Goal: Task Accomplishment & Management: Complete application form

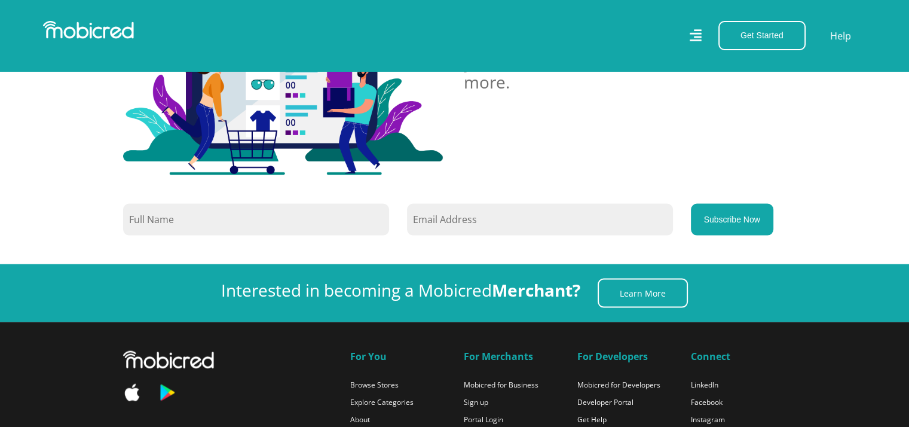
scroll to position [2654, 0]
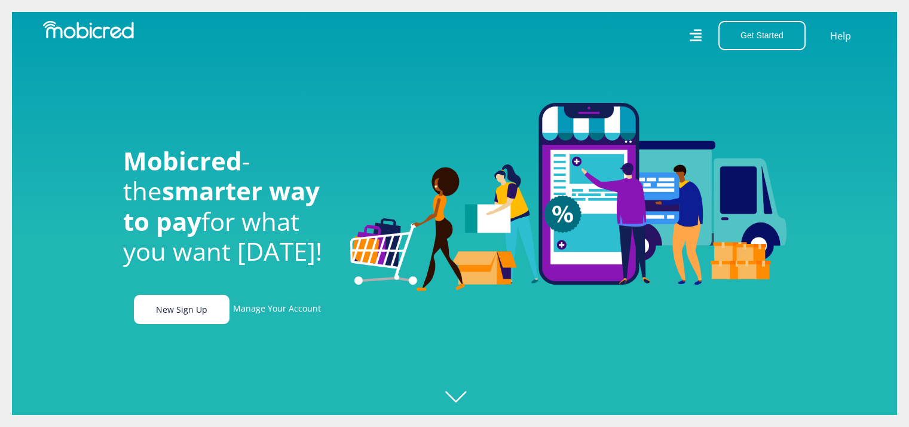
click at [182, 314] on link "New Sign Up" at bounding box center [182, 309] width 96 height 29
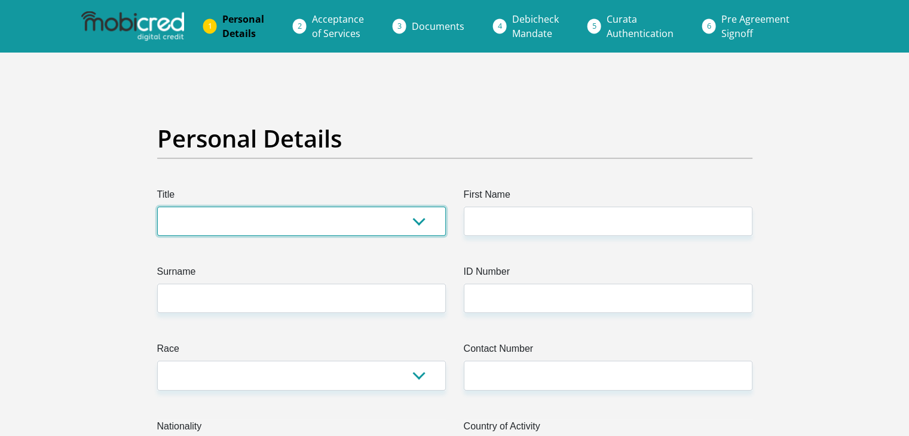
click at [310, 223] on select "Mr Ms Mrs Dr Other" at bounding box center [301, 221] width 289 height 29
select select "Ms"
click at [157, 207] on select "Mr Ms Mrs Dr Other" at bounding box center [301, 221] width 289 height 29
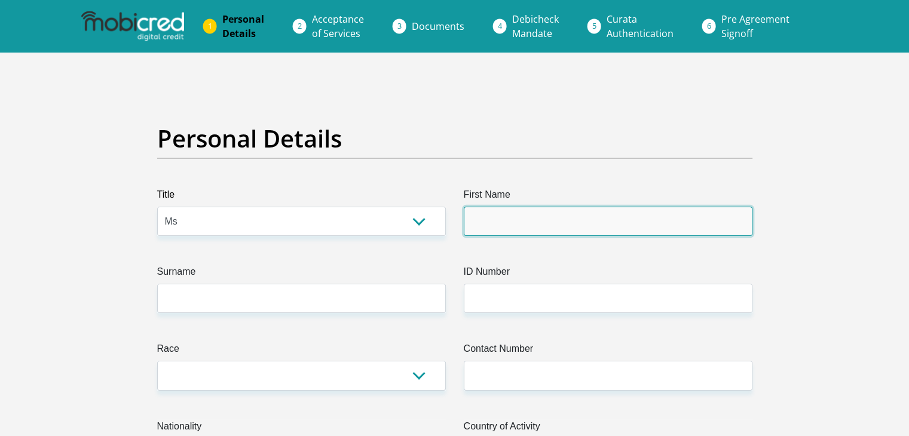
click at [543, 224] on input "First Name" at bounding box center [608, 221] width 289 height 29
type input "Cassandra"
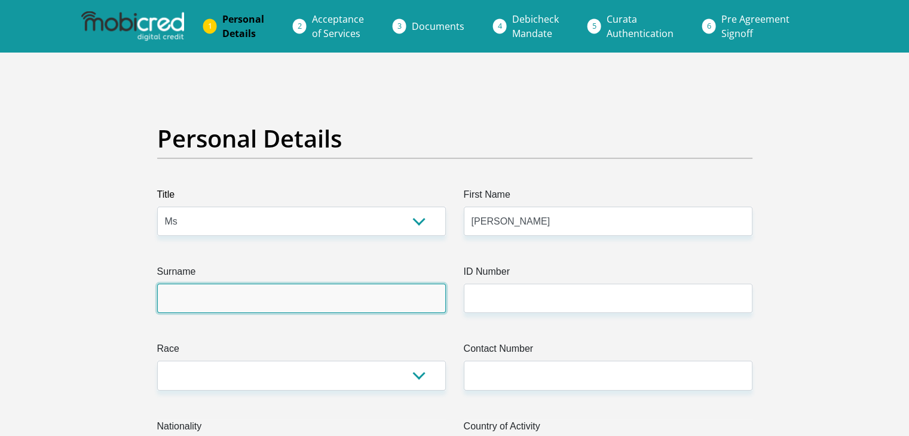
type input "Mzola"
type input "0843134201"
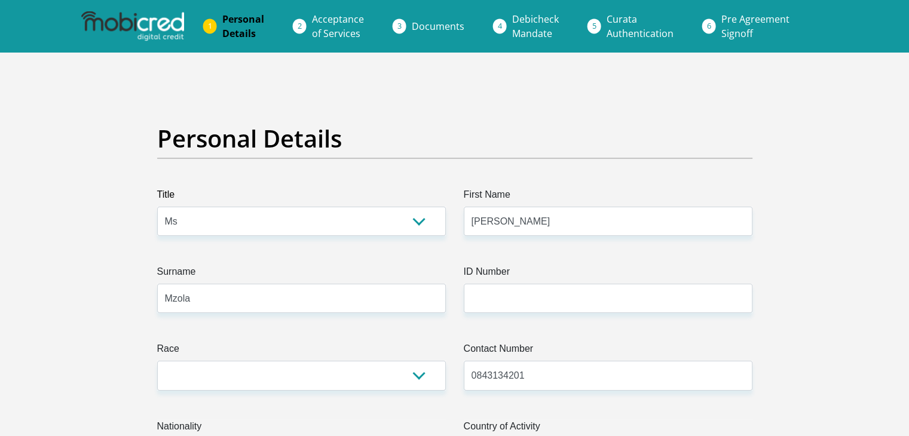
select select "ZAF"
type input "62 Mlotjwa Street"
type input "Tlhabologang"
type input "Coligny"
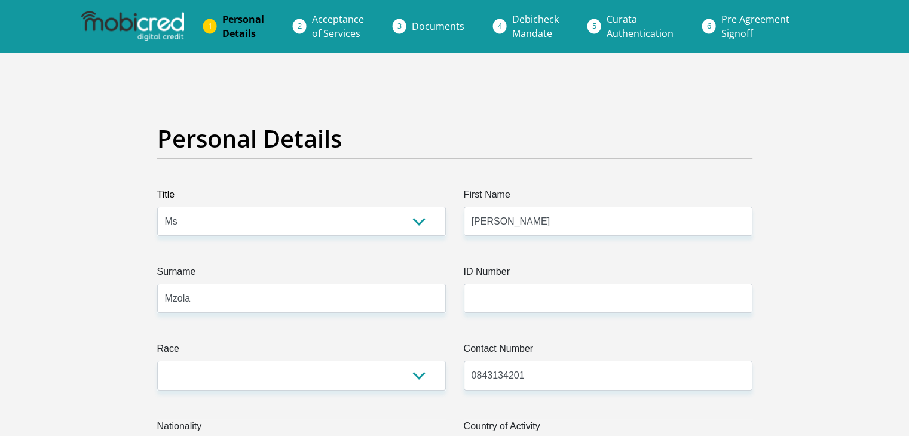
type input "Coligny"
type input "2725"
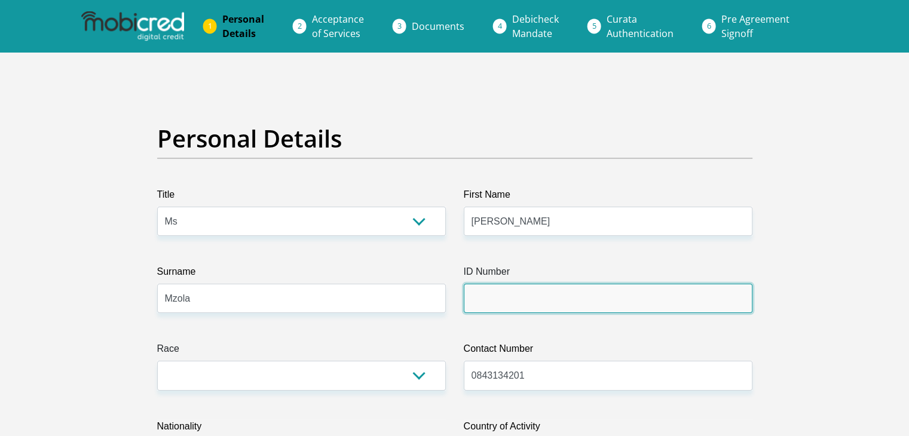
click at [518, 295] on input "ID Number" at bounding box center [608, 298] width 289 height 29
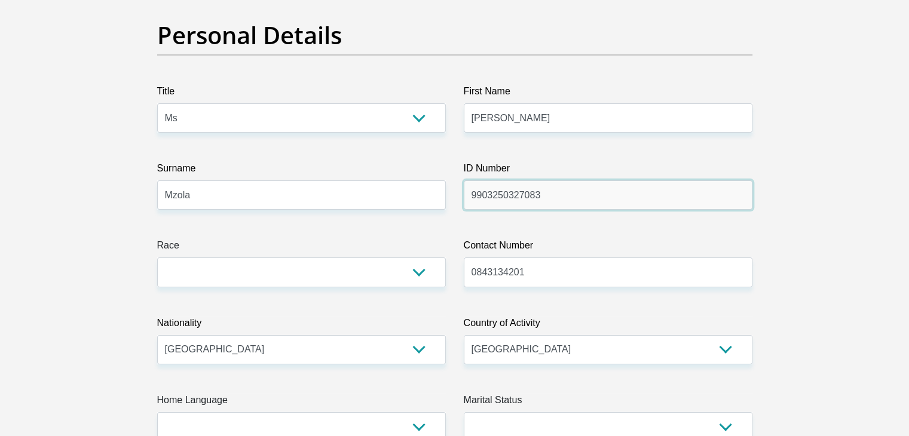
scroll to position [120, 0]
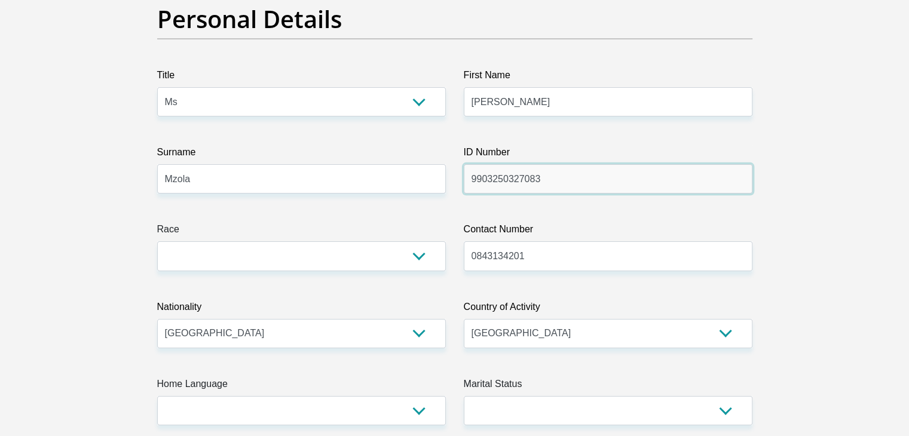
type input "9903250327083"
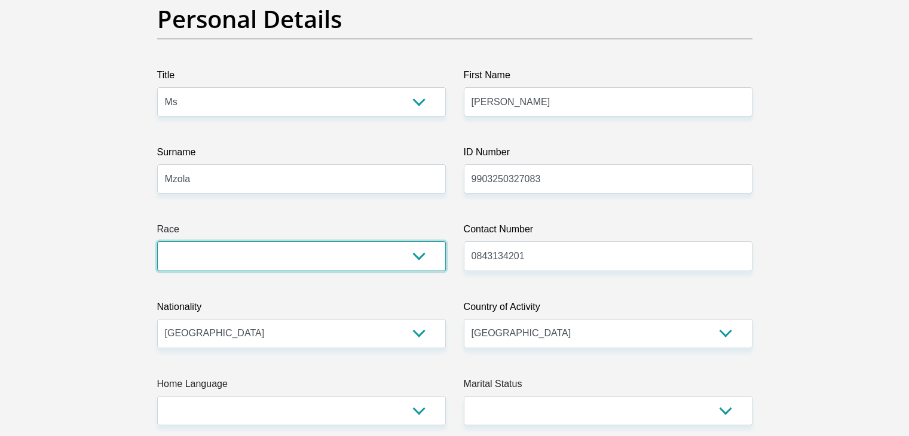
click at [271, 268] on select "Black Coloured Indian White Other" at bounding box center [301, 256] width 289 height 29
select select "1"
click at [157, 242] on select "Black Coloured Indian White Other" at bounding box center [301, 256] width 289 height 29
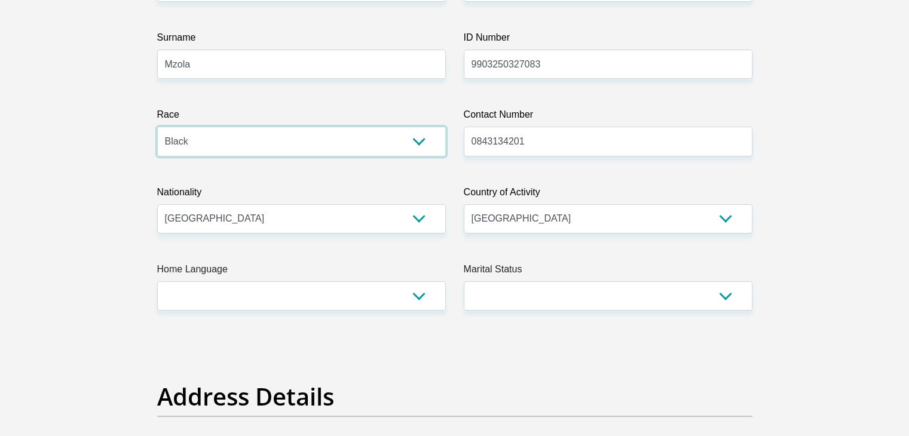
scroll to position [239, 0]
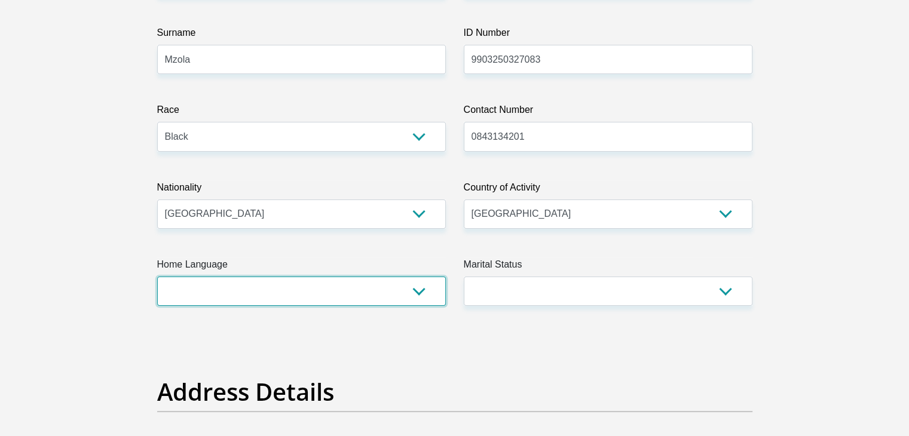
click at [290, 291] on select "Afrikaans English Sepedi South Ndebele Southern Sotho Swati Tsonga Tswana Venda…" at bounding box center [301, 291] width 289 height 29
select select "tsn"
click at [157, 277] on select "Afrikaans English Sepedi South Ndebele Southern Sotho Swati Tsonga Tswana Venda…" at bounding box center [301, 291] width 289 height 29
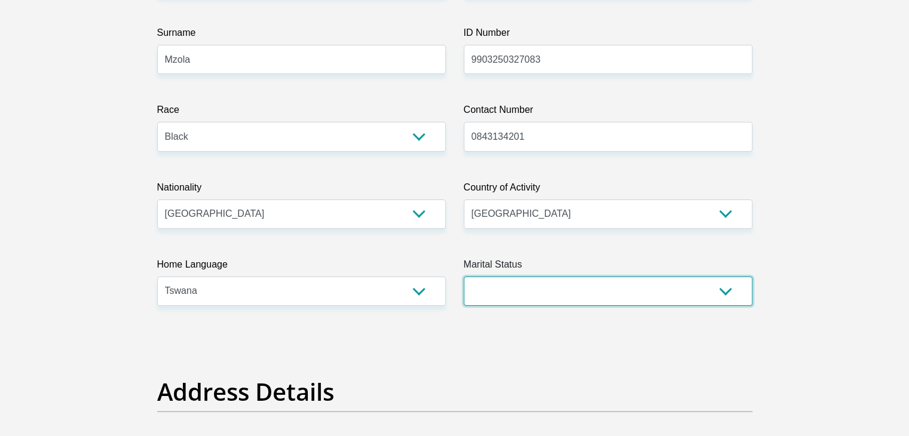
click at [527, 294] on select "Married ANC Single Divorced Widowed Married COP or Customary Law" at bounding box center [608, 291] width 289 height 29
select select "2"
click at [464, 277] on select "Married ANC Single Divorced Widowed Married COP or Customary Law" at bounding box center [608, 291] width 289 height 29
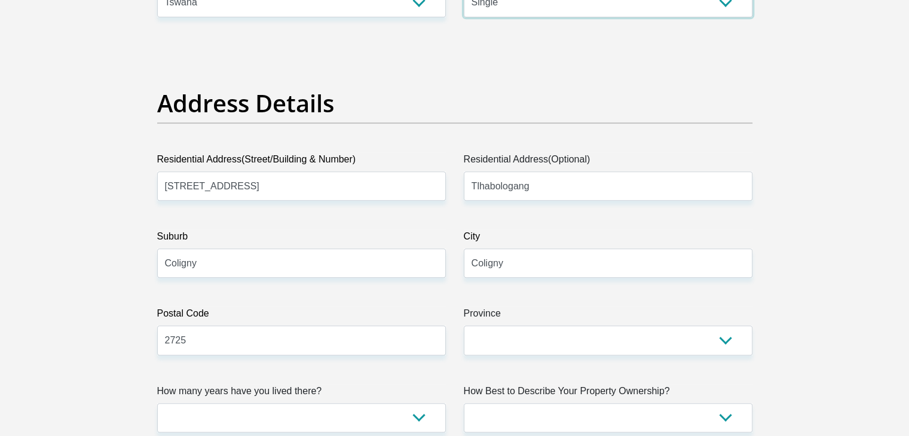
scroll to position [538, 0]
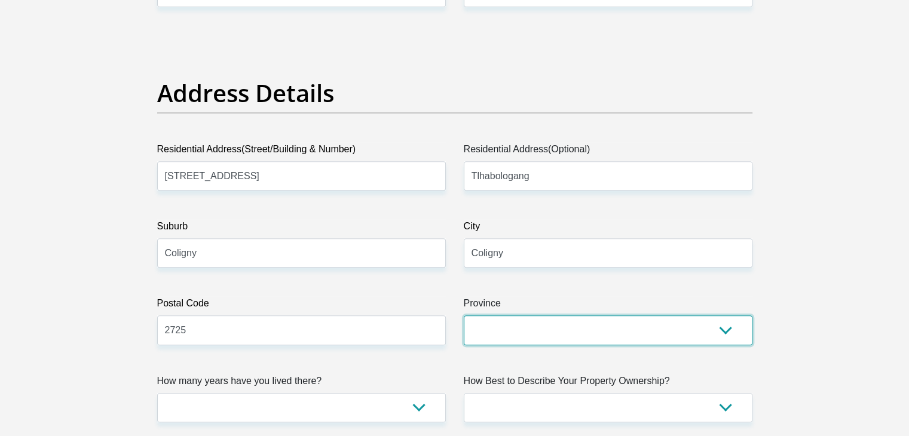
click at [511, 339] on select "Eastern Cape Free State Gauteng KwaZulu-Natal Limpopo Mpumalanga Northern Cape …" at bounding box center [608, 330] width 289 height 29
select select "North West"
click at [464, 316] on select "Eastern Cape Free State Gauteng KwaZulu-Natal Limpopo Mpumalanga Northern Cape …" at bounding box center [608, 330] width 289 height 29
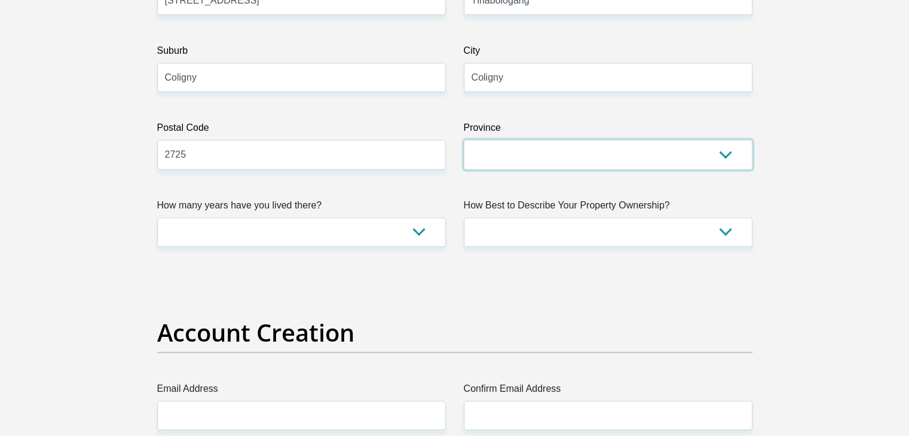
scroll to position [717, 0]
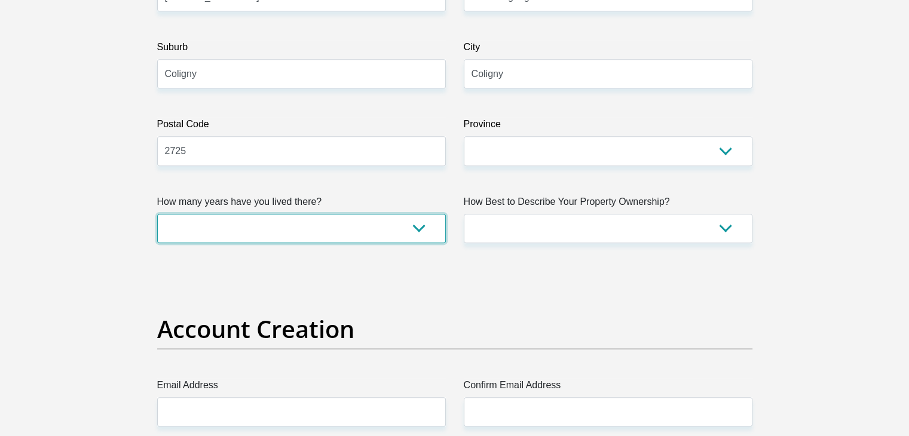
click at [299, 228] on select "less than 1 year 1-3 years 3-5 years 5+ years" at bounding box center [301, 228] width 289 height 29
select select "5"
click at [157, 214] on select "less than 1 year 1-3 years 3-5 years 5+ years" at bounding box center [301, 228] width 289 height 29
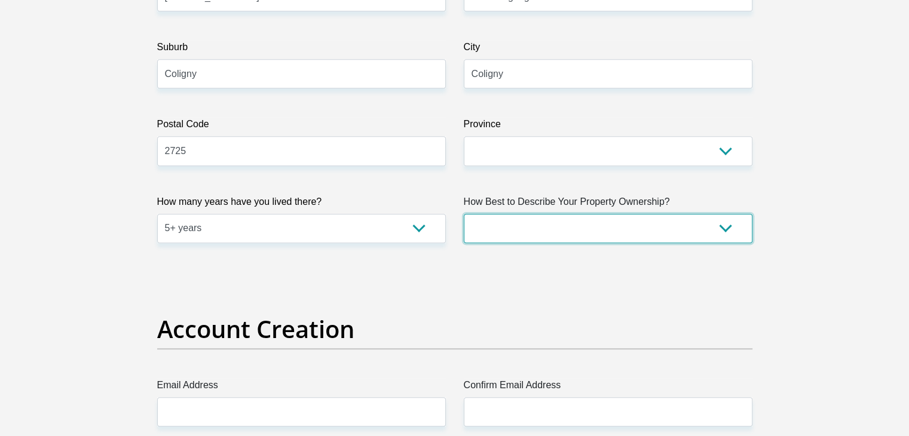
click at [520, 233] on select "Owned Rented Family Owned Company Dwelling" at bounding box center [608, 228] width 289 height 29
select select "parents"
click at [464, 214] on select "Owned Rented Family Owned Company Dwelling" at bounding box center [608, 228] width 289 height 29
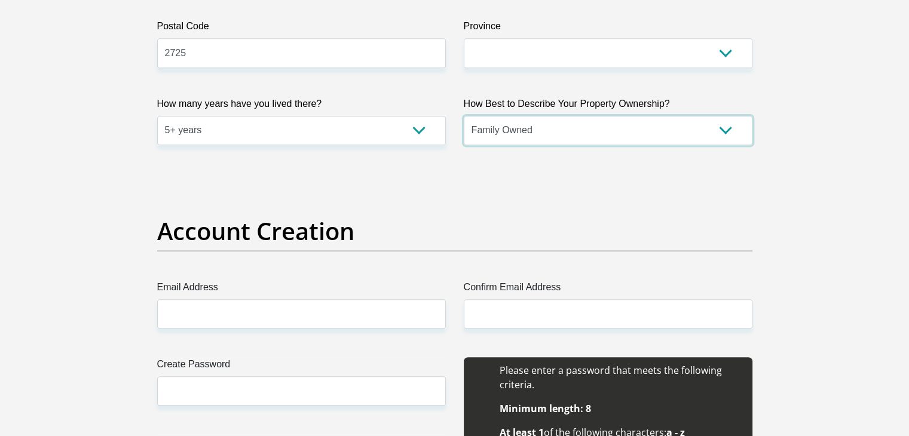
scroll to position [897, 0]
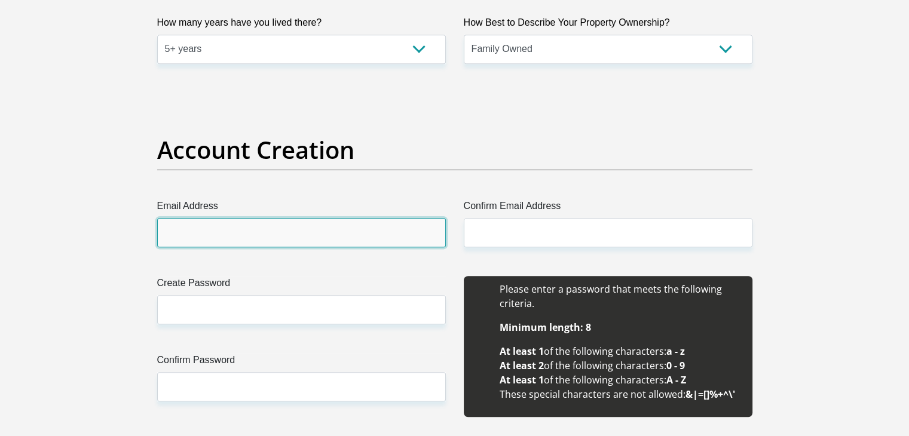
click at [227, 242] on input "Email Address" at bounding box center [301, 232] width 289 height 29
type input "cassandramzola@gmail.com"
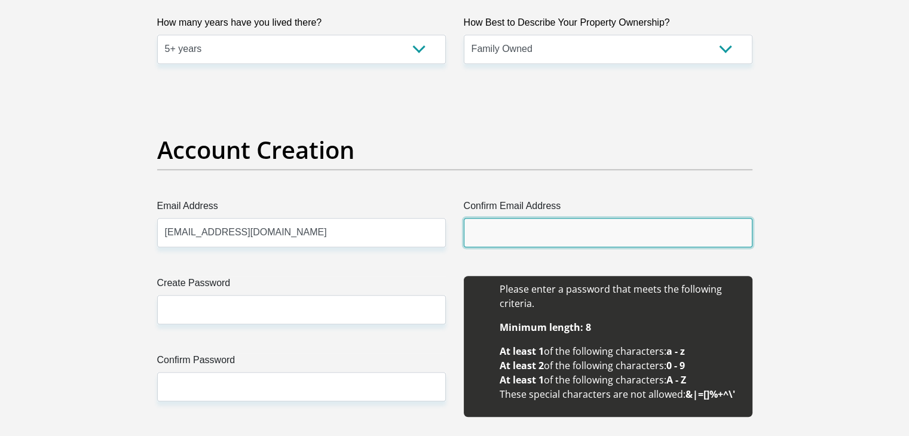
type input "cassandramzola@gmail.com"
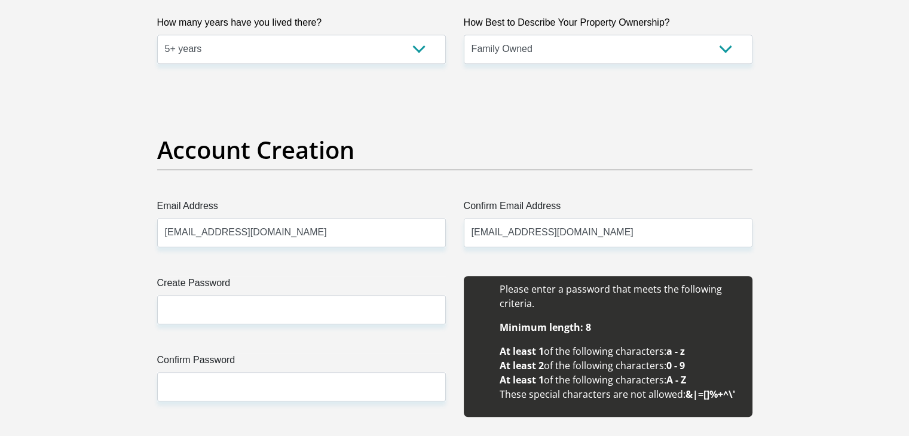
type input "Cassandra"
type input "Mzola"
type input "0843134201"
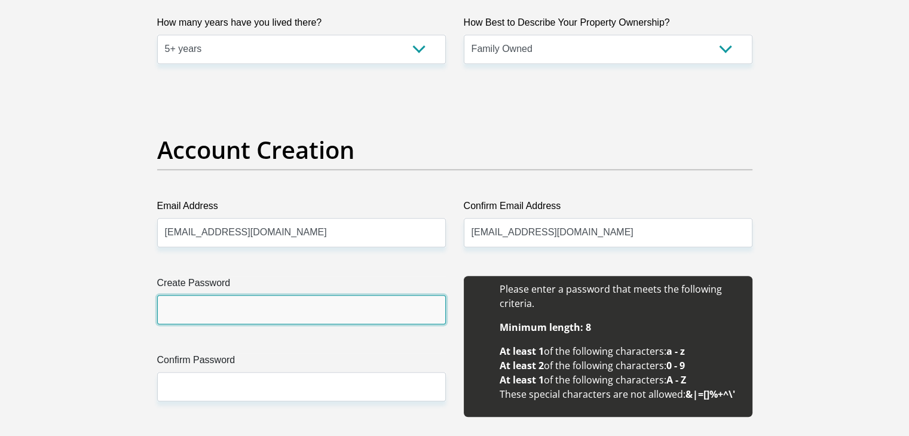
click at [248, 306] on input "Create Password" at bounding box center [301, 309] width 289 height 29
type input "Cass@2580"
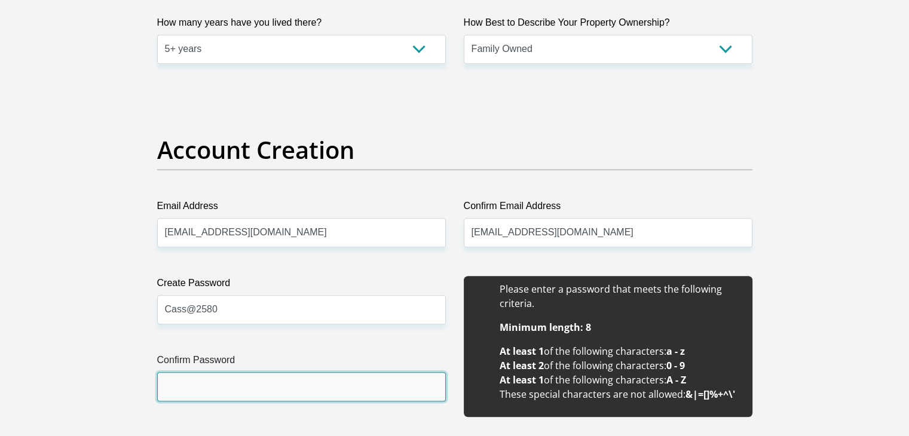
click at [183, 385] on input "Confirm Password" at bounding box center [301, 386] width 289 height 29
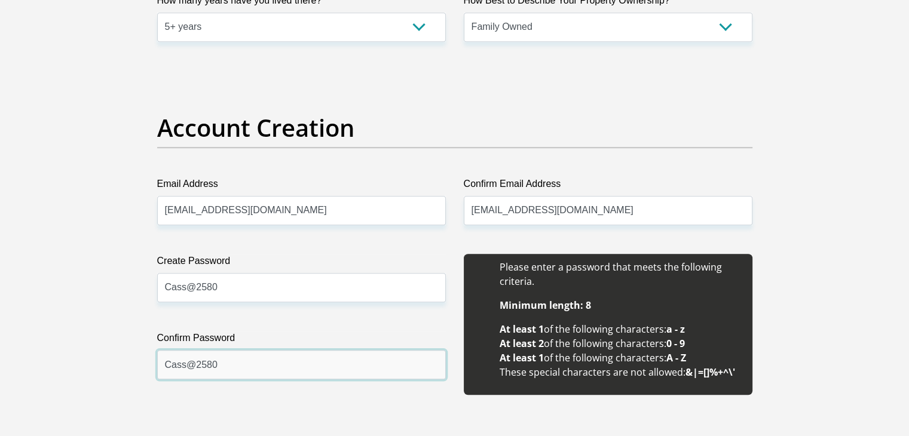
scroll to position [1256, 0]
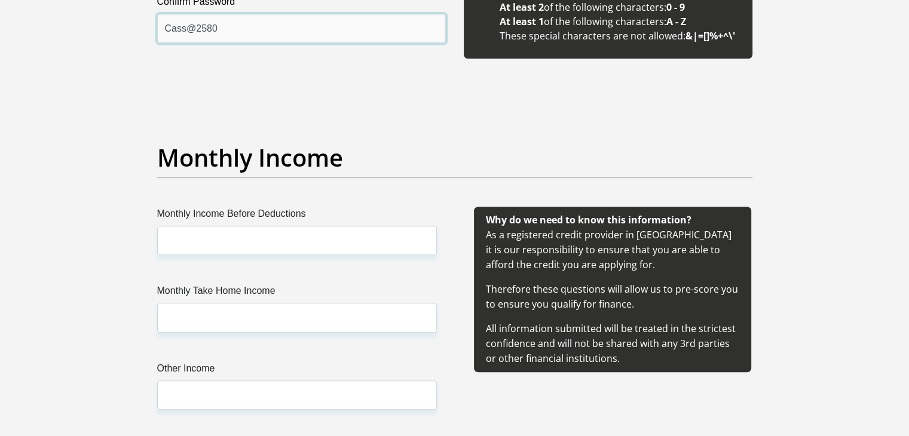
type input "Cass@2580"
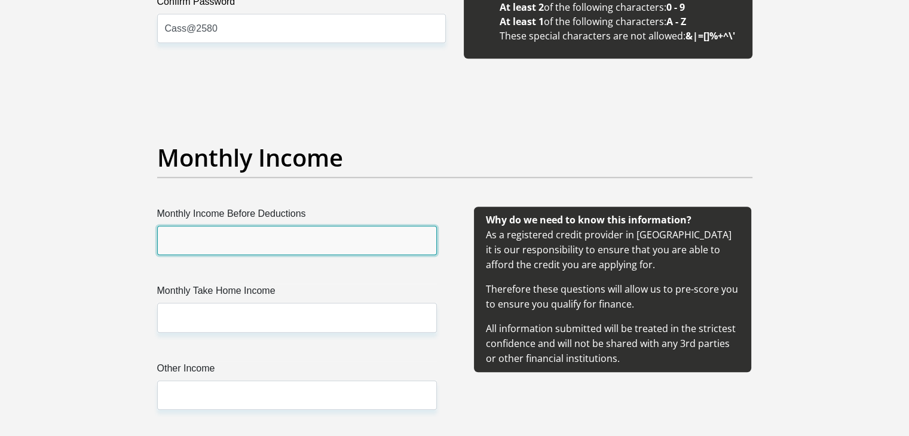
click at [215, 233] on input "Monthly Income Before Deductions" at bounding box center [297, 240] width 280 height 29
paste input "6990.17"
type input "6990.17"
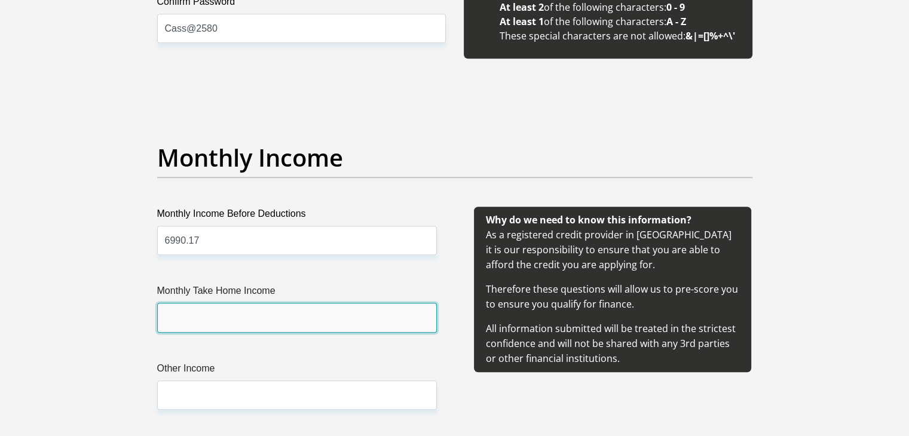
click at [277, 316] on input "Monthly Take Home Income" at bounding box center [297, 317] width 280 height 29
paste input "6990.17"
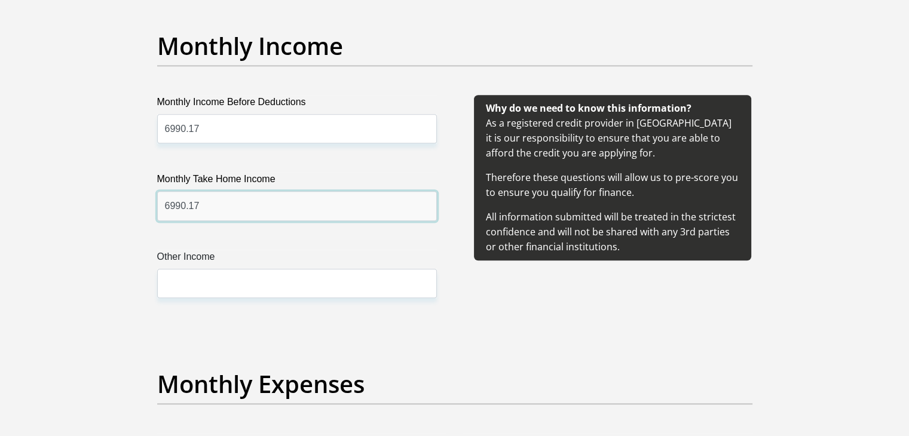
scroll to position [1375, 0]
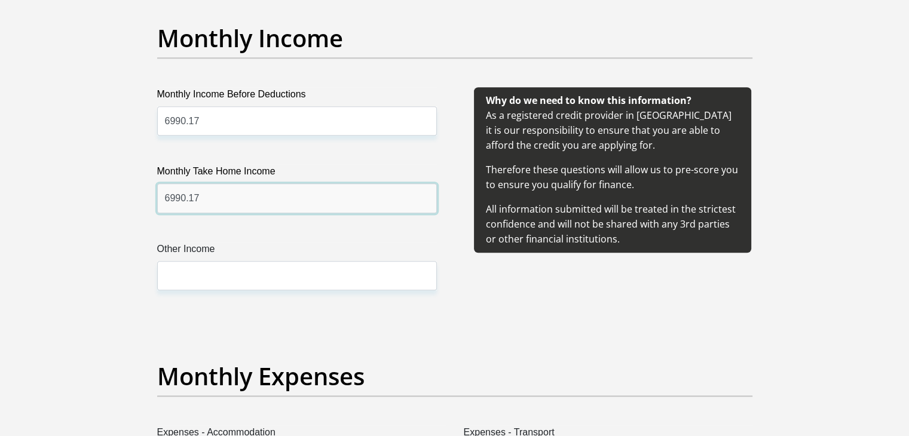
type input "6990.17"
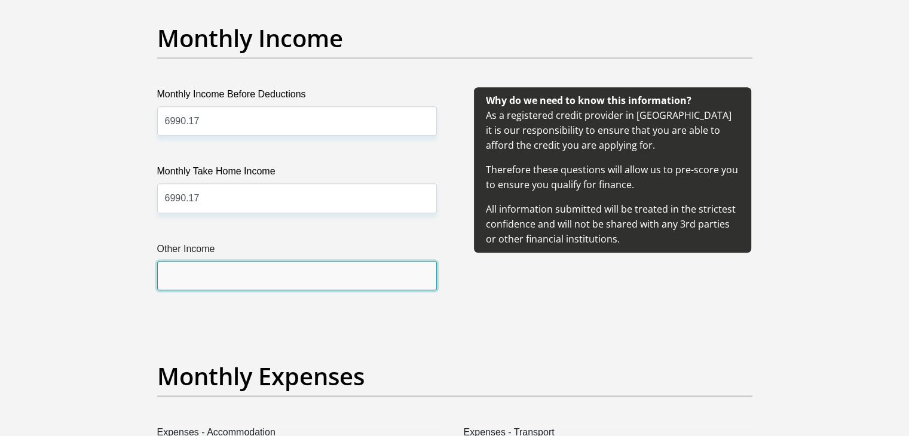
click at [268, 271] on input "Other Income" at bounding box center [297, 275] width 280 height 29
type input "4"
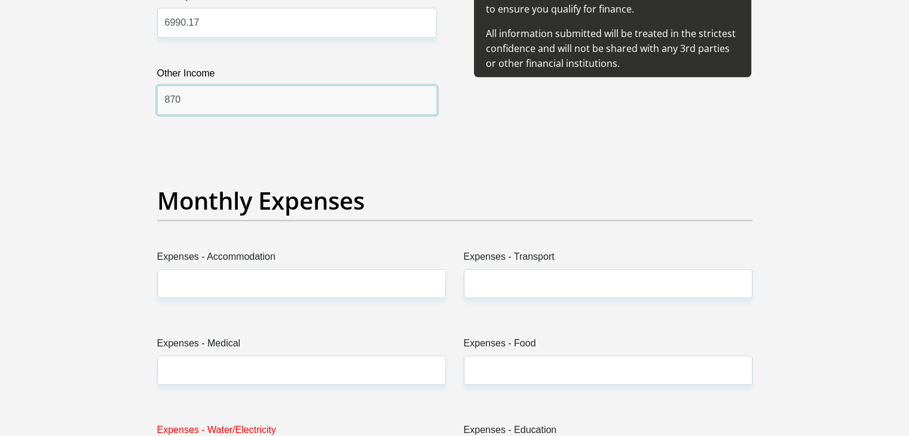
scroll to position [1555, 0]
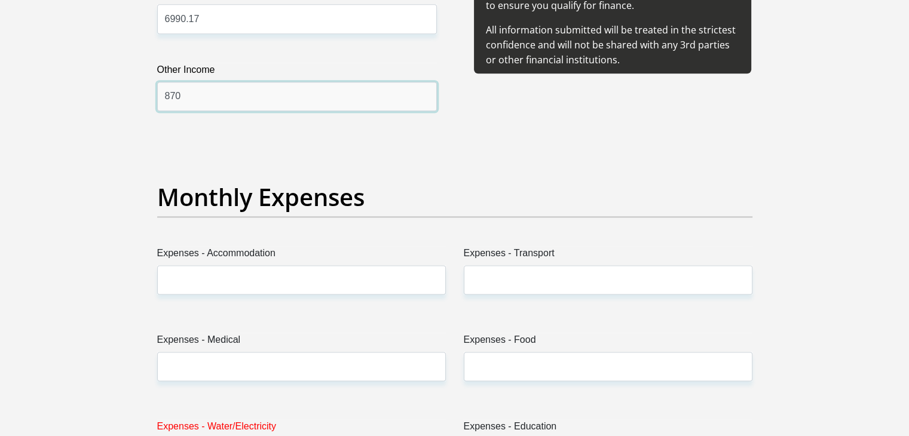
type input "870"
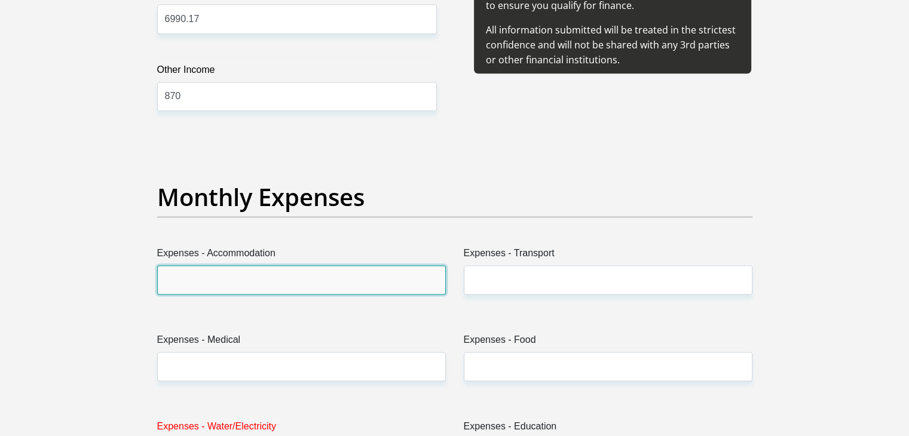
click at [268, 271] on input "Expenses - Accommodation" at bounding box center [301, 279] width 289 height 29
type input "0"
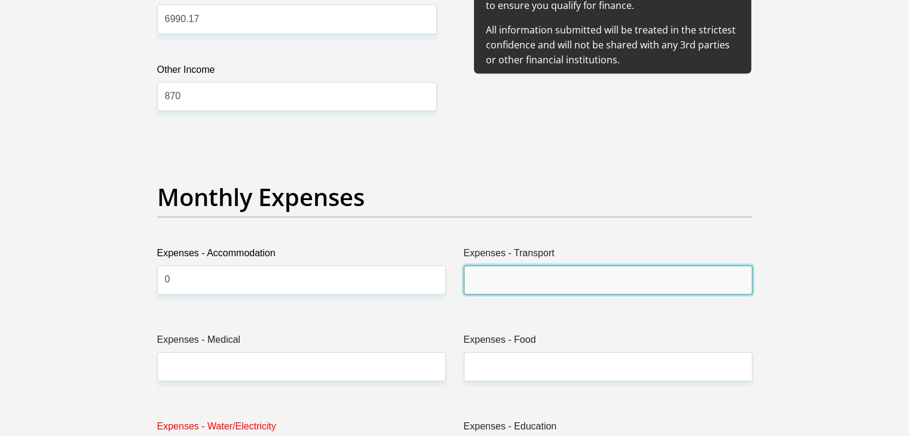
click at [517, 288] on input "Expenses - Transport" at bounding box center [608, 279] width 289 height 29
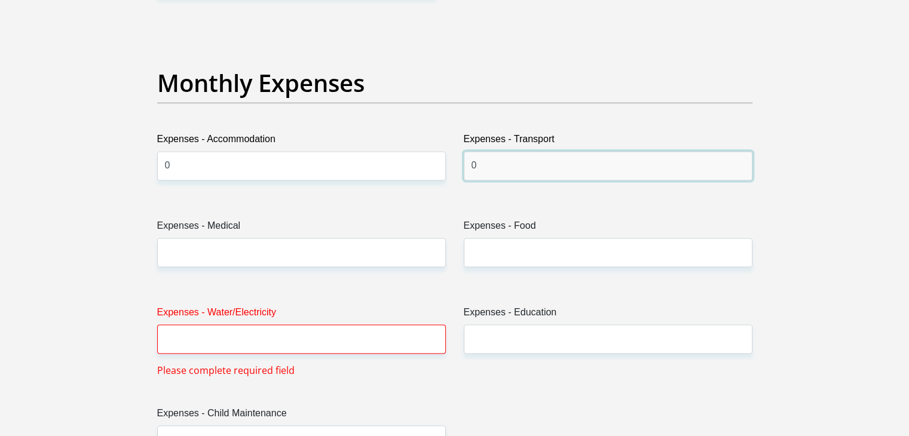
scroll to position [1674, 0]
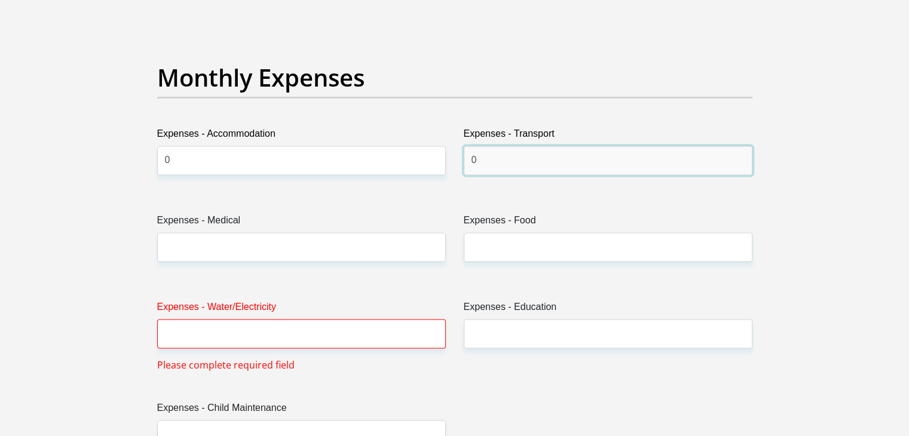
type input "0"
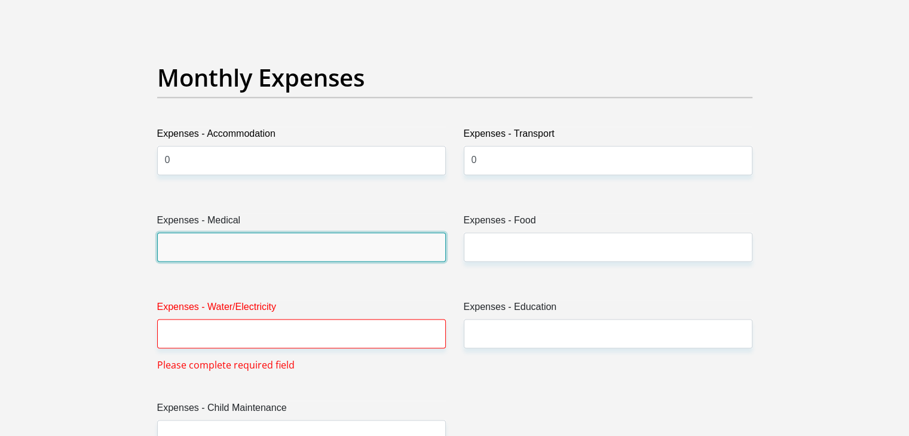
click at [277, 236] on input "Expenses - Medical" at bounding box center [301, 247] width 289 height 29
type input "0"
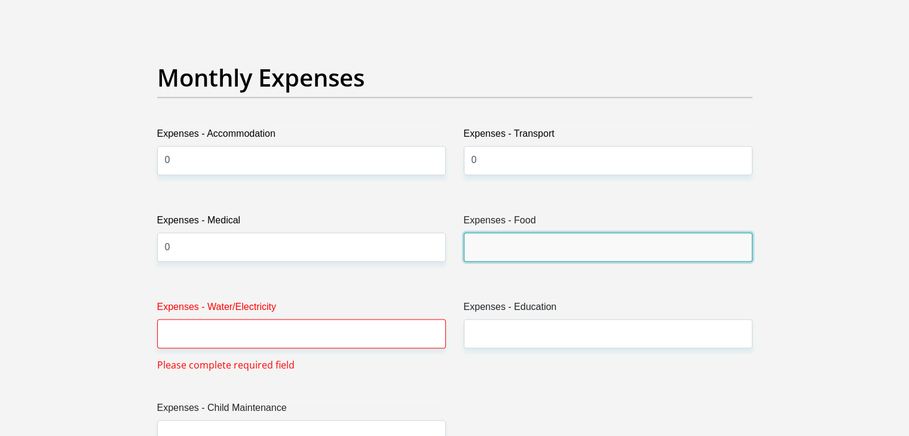
click at [527, 255] on input "Expenses - Food" at bounding box center [608, 247] width 289 height 29
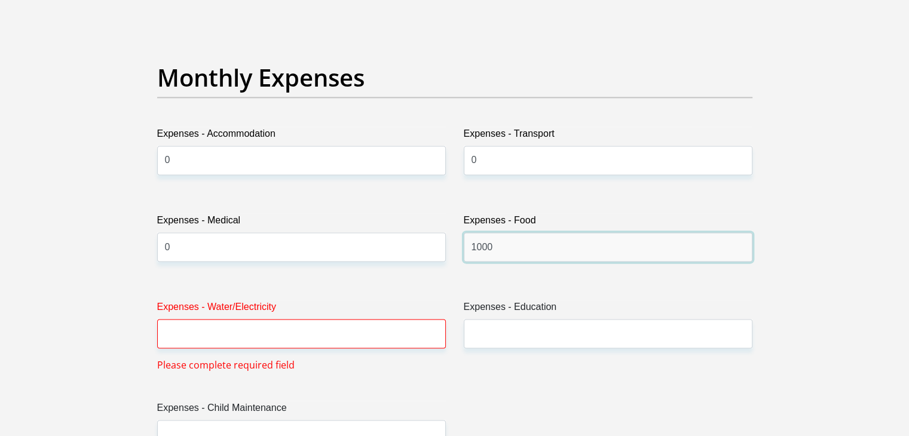
type input "1000"
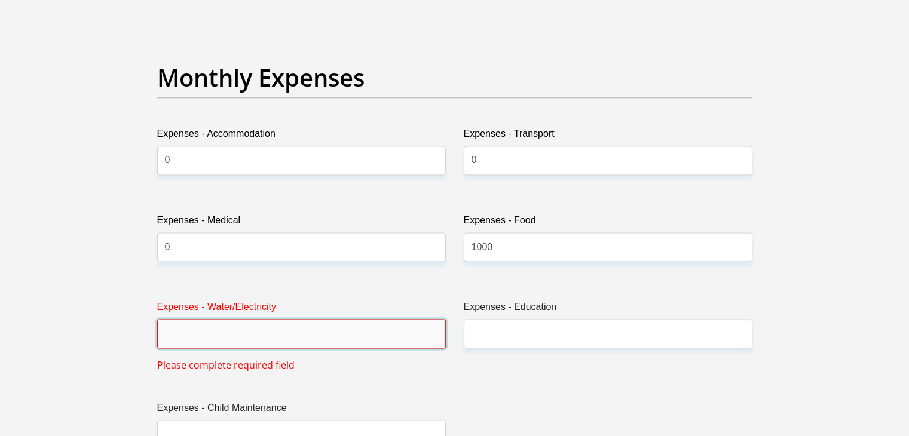
click at [265, 322] on input "Expenses - Water/Electricity" at bounding box center [301, 333] width 289 height 29
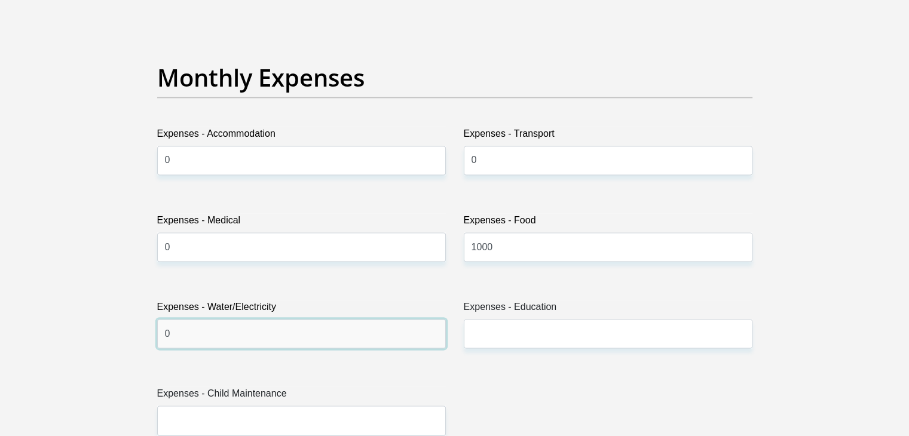
type input "0"
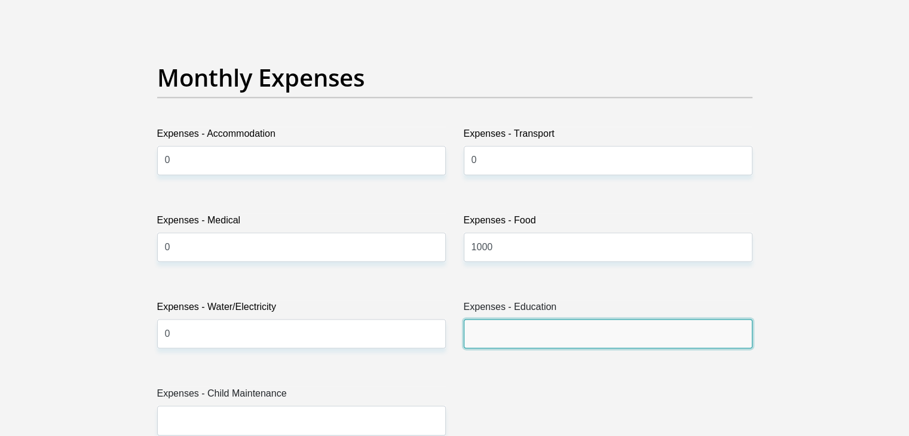
click at [497, 333] on input "Expenses - Education" at bounding box center [608, 333] width 289 height 29
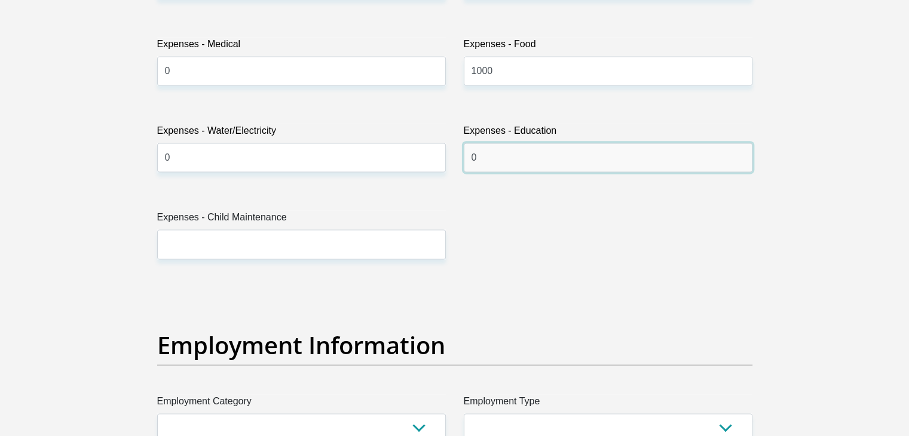
scroll to position [1854, 0]
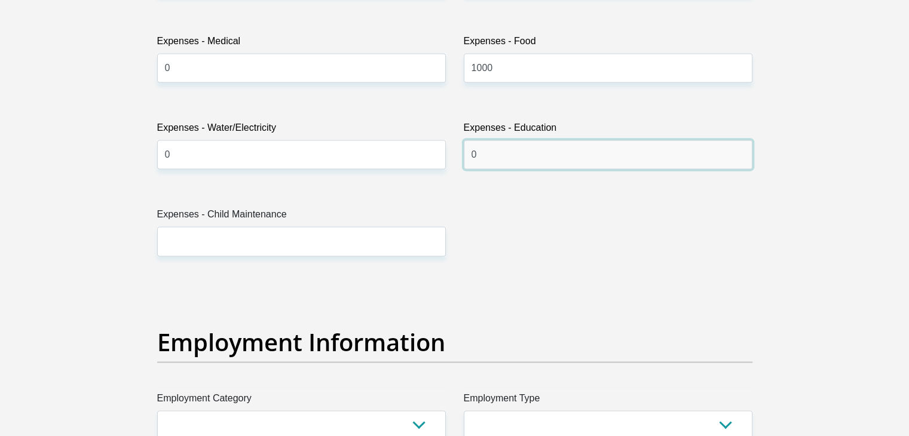
type input "0"
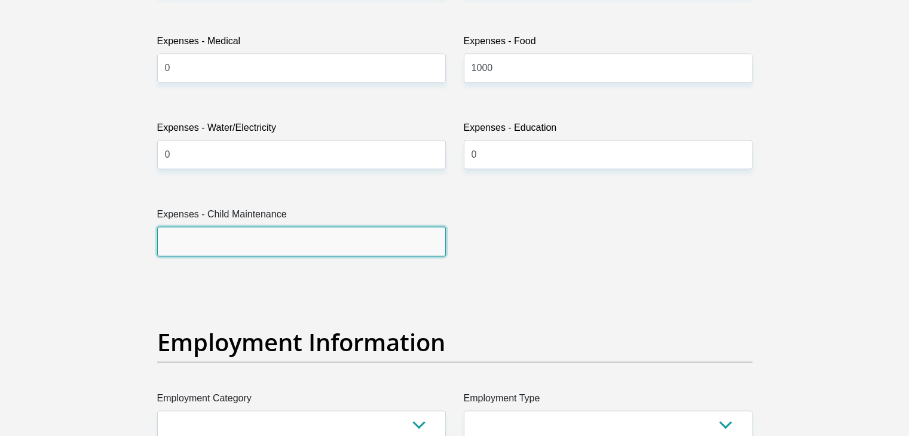
click at [265, 248] on input "Expenses - Child Maintenance" at bounding box center [301, 241] width 289 height 29
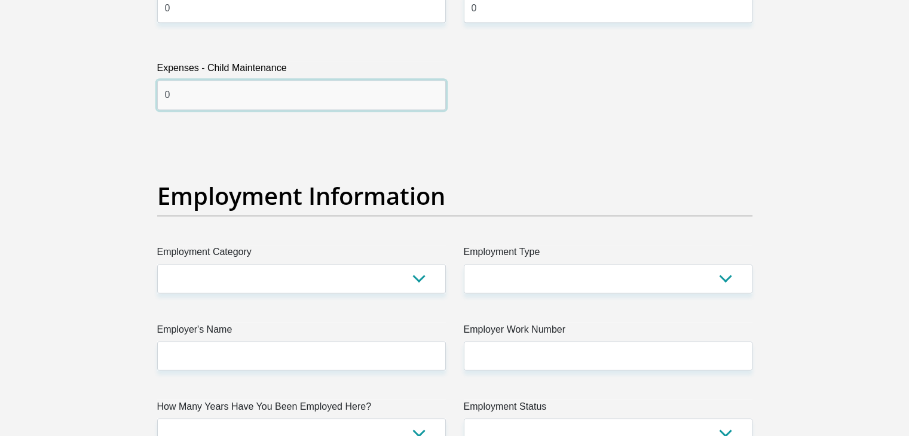
scroll to position [2033, 0]
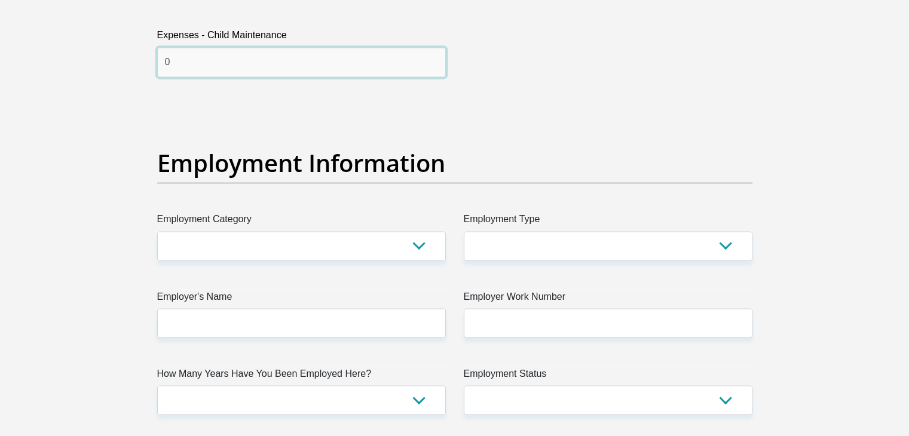
type input "0"
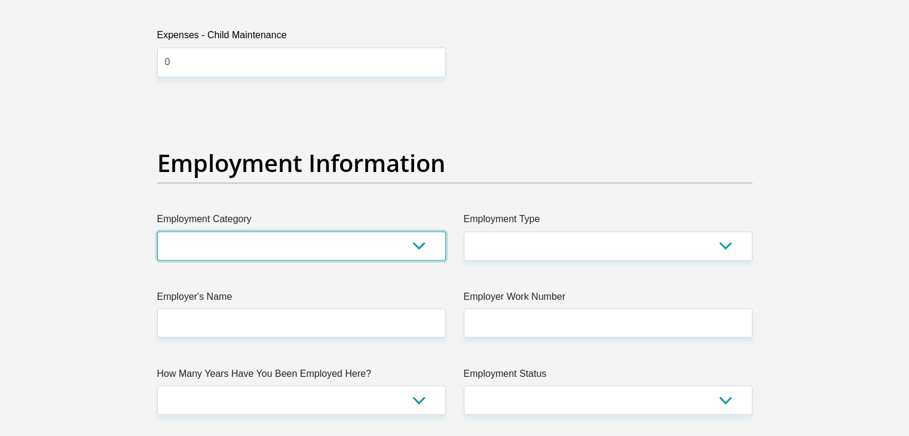
click at [265, 247] on select "AGRICULTURE ALCOHOL & TOBACCO CONSTRUCTION MATERIALS METALLURGY EQUIPMENT FOR R…" at bounding box center [301, 245] width 289 height 29
select select "77"
click at [157, 231] on select "AGRICULTURE ALCOHOL & TOBACCO CONSTRUCTION MATERIALS METALLURGY EQUIPMENT FOR R…" at bounding box center [301, 245] width 289 height 29
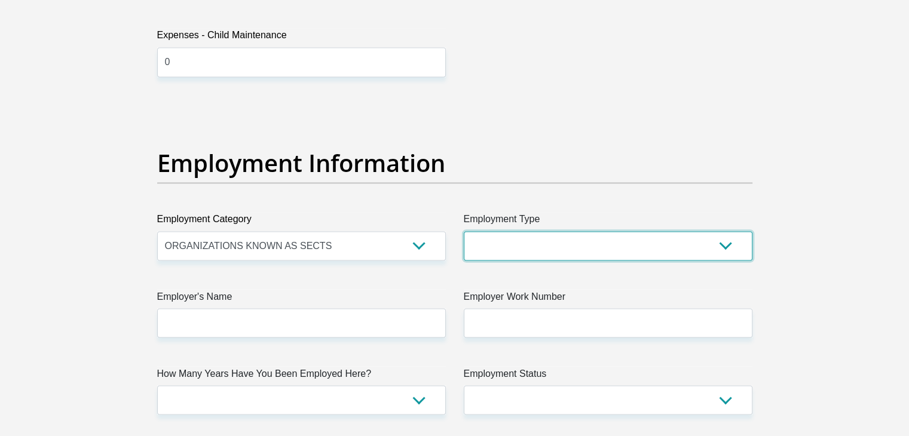
click at [510, 240] on select "College/Lecturer Craft Seller Creative Driver Executive Farmer Forces - Non Com…" at bounding box center [608, 245] width 289 height 29
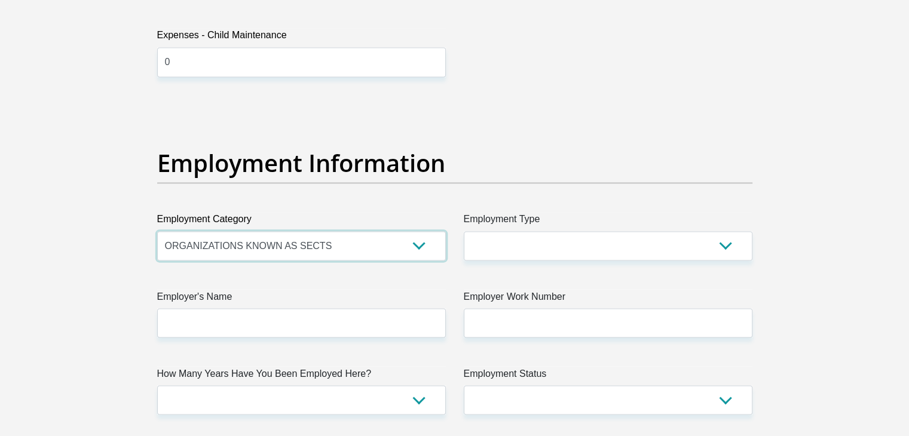
click at [346, 254] on select "AGRICULTURE ALCOHOL & TOBACCO CONSTRUCTION MATERIALS METALLURGY EQUIPMENT FOR R…" at bounding box center [301, 245] width 289 height 29
click at [563, 104] on div "Title Mr Ms Mrs Dr Other First Name Cassandra Surname Mzola ID Number 990325032…" at bounding box center [454, 100] width 613 height 3891
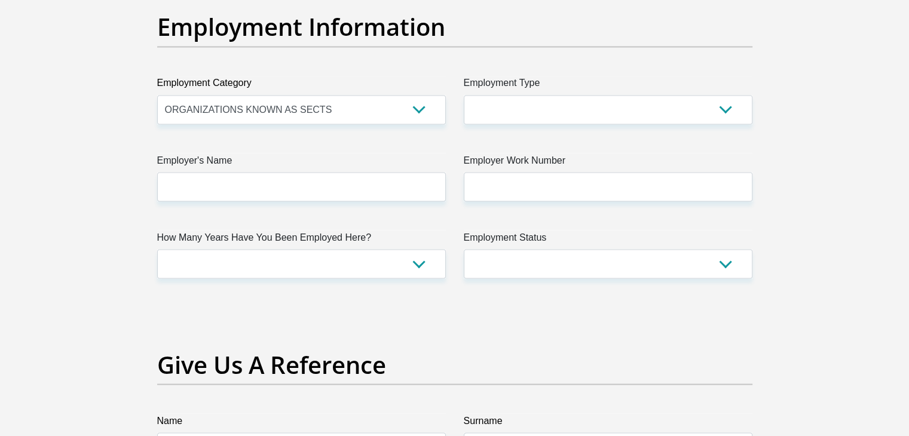
scroll to position [2212, 0]
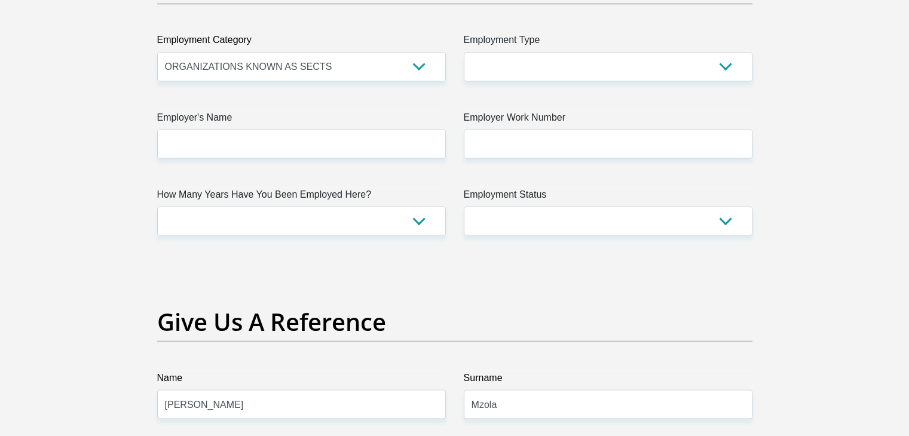
click at [558, 48] on label "Employment Type" at bounding box center [608, 42] width 289 height 19
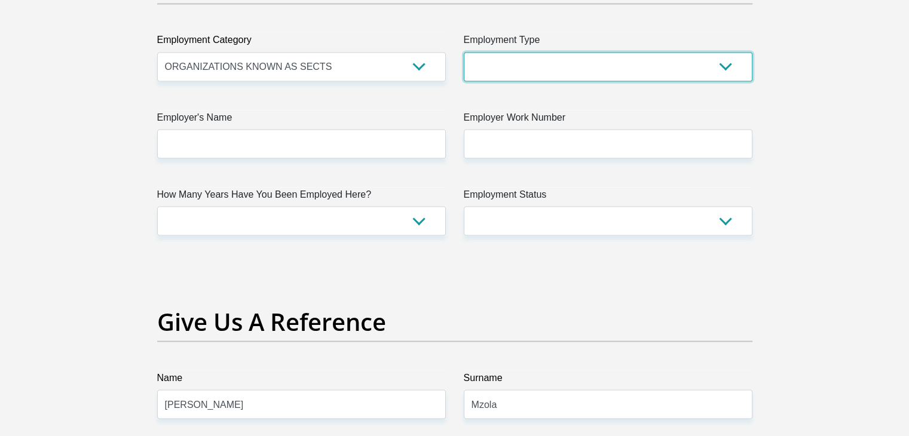
click at [558, 52] on select "College/Lecturer Craft Seller Creative Driver Executive Farmer Forces - Non Com…" at bounding box center [608, 66] width 289 height 29
click at [548, 65] on select "College/Lecturer Craft Seller Creative Driver Executive Farmer Forces - Non Com…" at bounding box center [608, 66] width 289 height 29
select select "Student"
click at [464, 52] on select "College/Lecturer Craft Seller Creative Driver Executive Farmer Forces - Non Com…" at bounding box center [608, 66] width 289 height 29
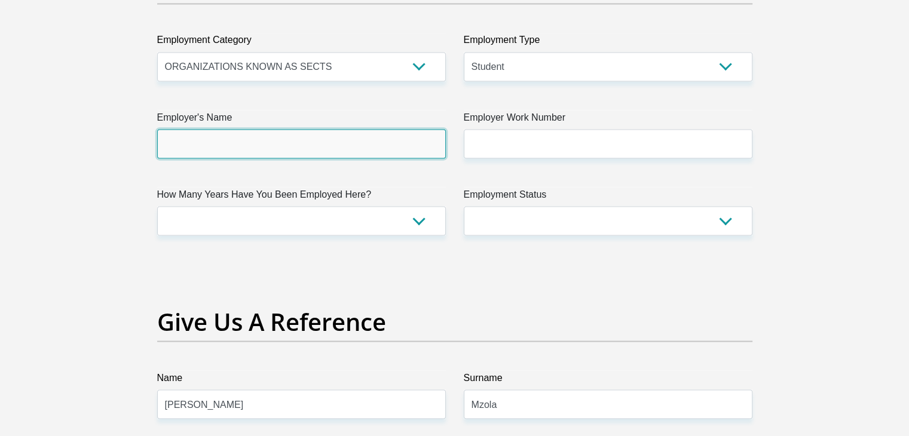
click at [359, 144] on input "Employer's Name" at bounding box center [301, 143] width 289 height 29
type input "s"
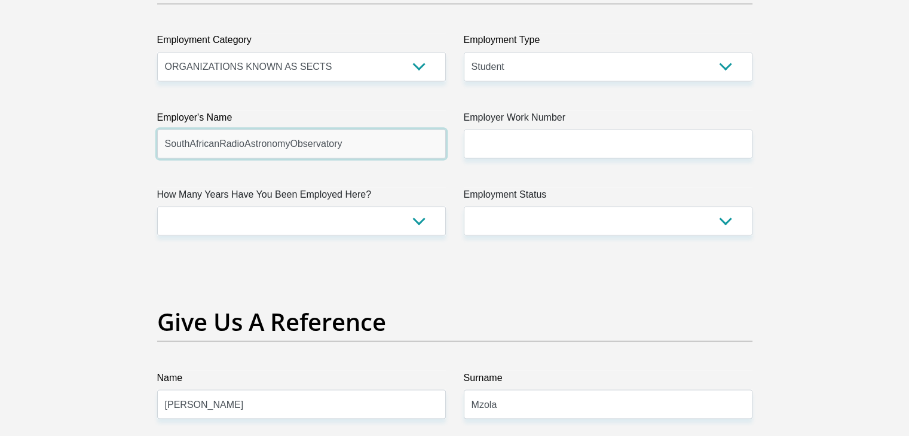
type input "SouthAfricanRadioAstronomyObservatory"
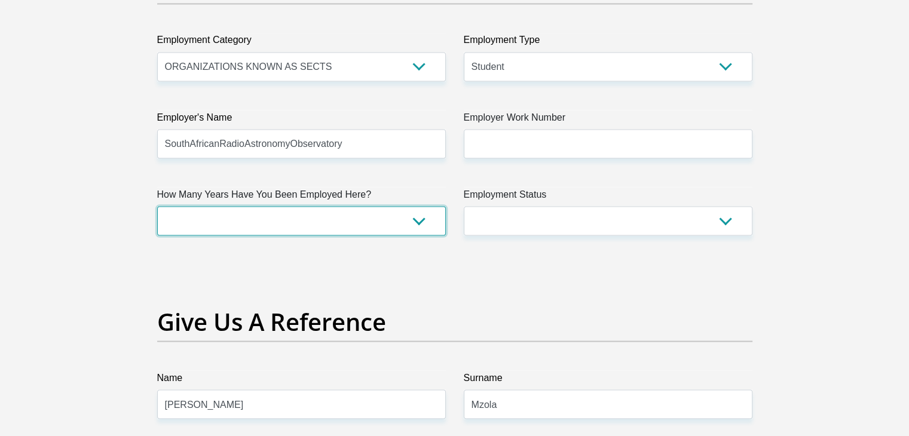
click at [280, 228] on select "less than 1 year 1-3 years 3-5 years 5+ years" at bounding box center [301, 220] width 289 height 29
select select "24"
click at [157, 206] on select "less than 1 year 1-3 years 3-5 years 5+ years" at bounding box center [301, 220] width 289 height 29
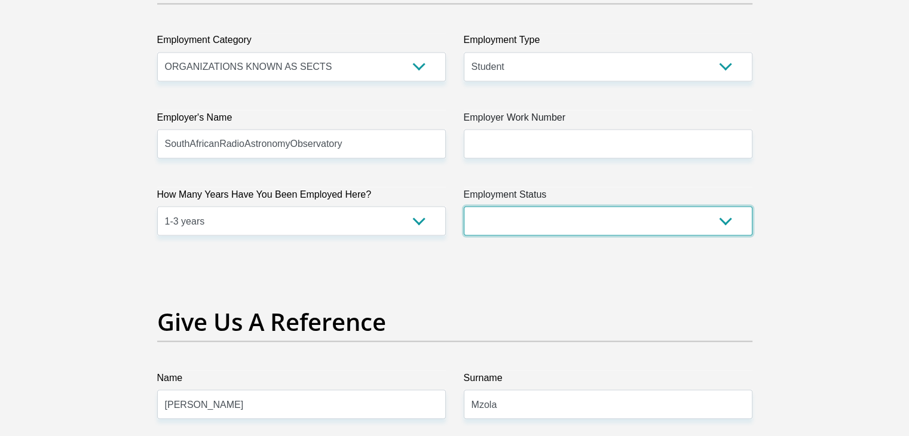
click at [521, 228] on select "Permanent/Full-time Part-time/Casual Contract Worker Self-Employed Housewife Re…" at bounding box center [608, 220] width 289 height 29
select select "3"
click at [464, 206] on select "Permanent/Full-time Part-time/Casual Contract Worker Self-Employed Housewife Re…" at bounding box center [608, 220] width 289 height 29
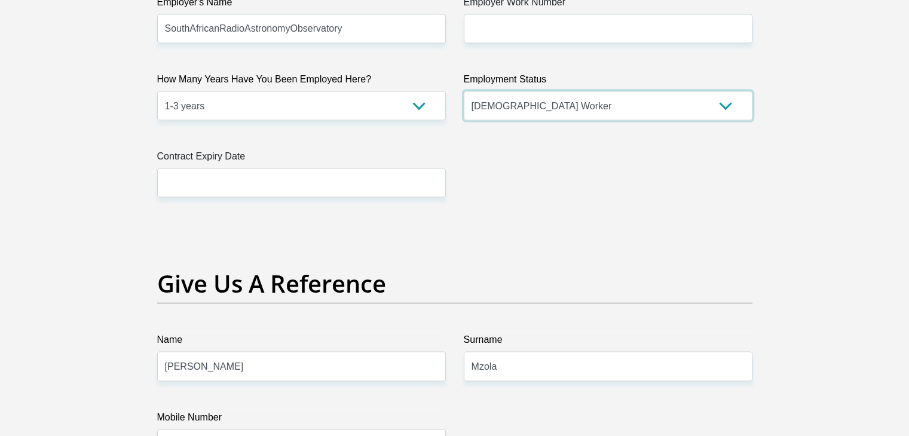
scroll to position [2332, 0]
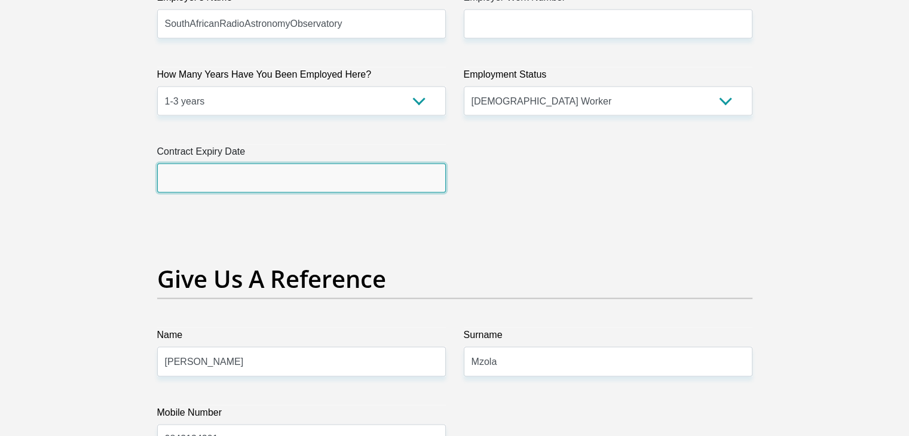
click at [288, 182] on input "text" at bounding box center [301, 178] width 289 height 29
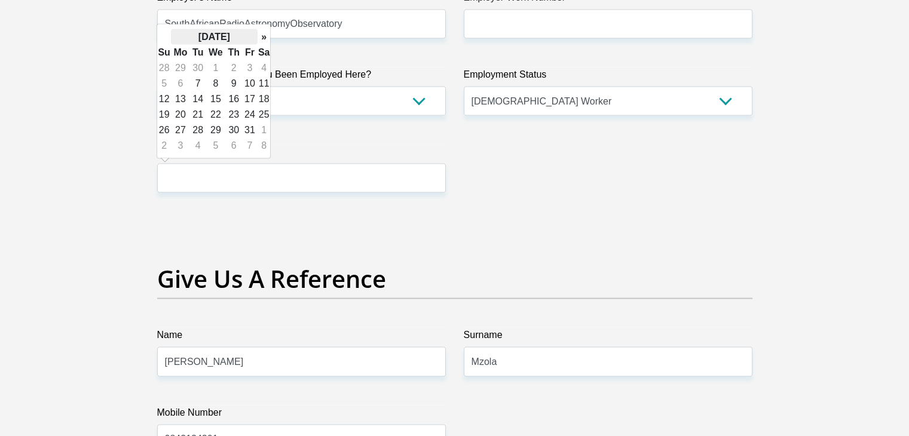
click at [228, 35] on th "October 2025" at bounding box center [214, 37] width 87 height 16
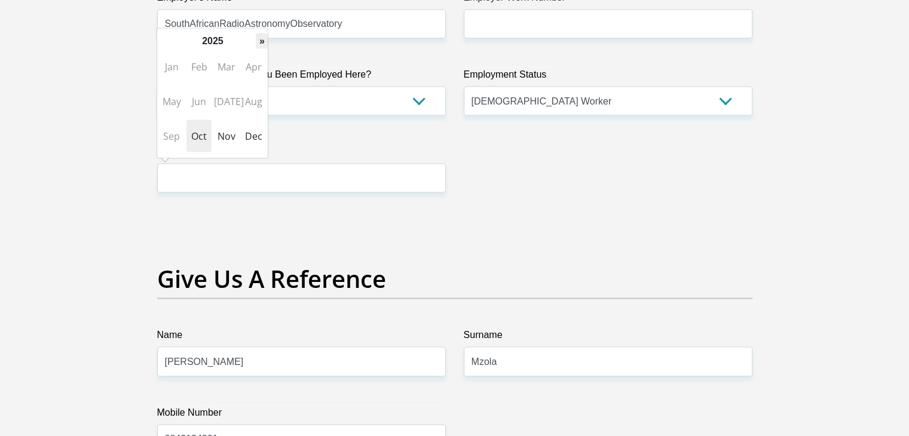
click at [258, 45] on th "»" at bounding box center [262, 41] width 12 height 16
click at [225, 62] on span "Mar" at bounding box center [226, 67] width 25 height 32
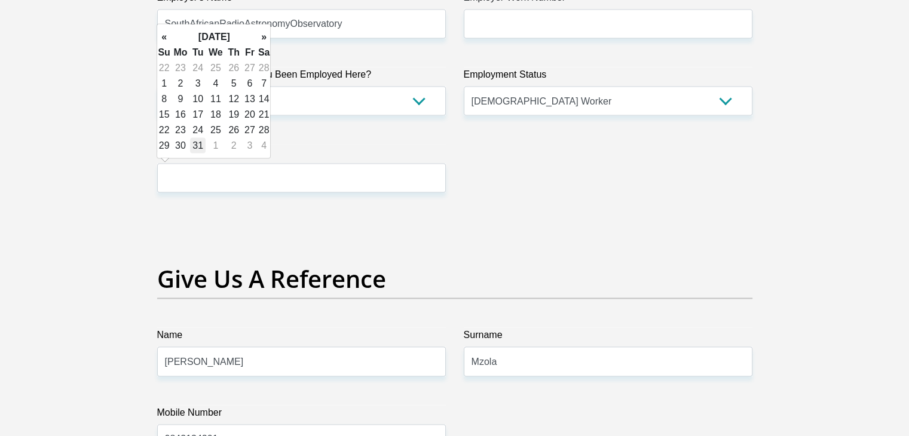
click at [191, 146] on td "31" at bounding box center [198, 146] width 16 height 16
type input "2026/03/31"
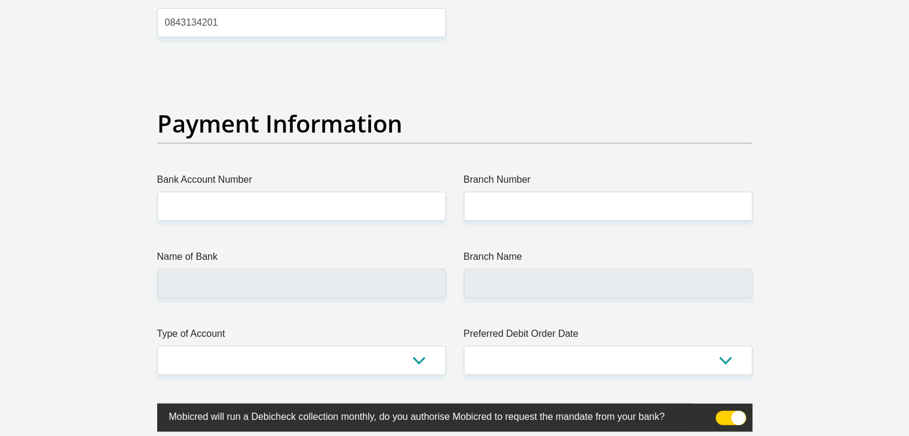
scroll to position [2750, 0]
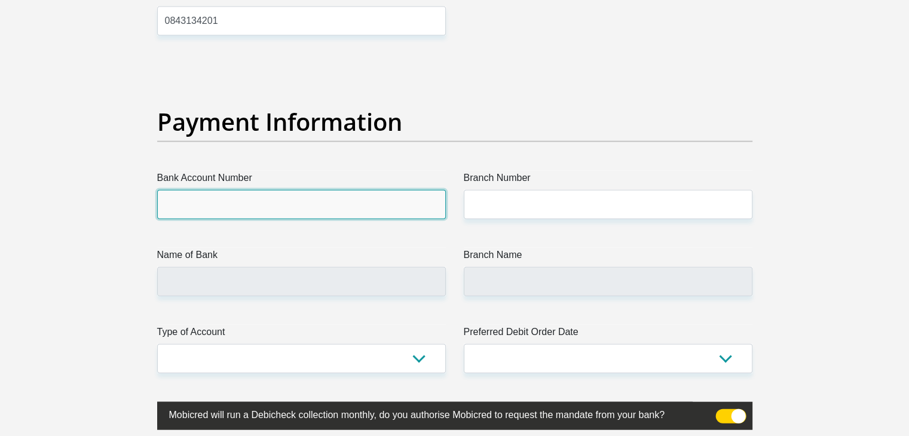
click at [243, 199] on input "Bank Account Number" at bounding box center [301, 204] width 289 height 29
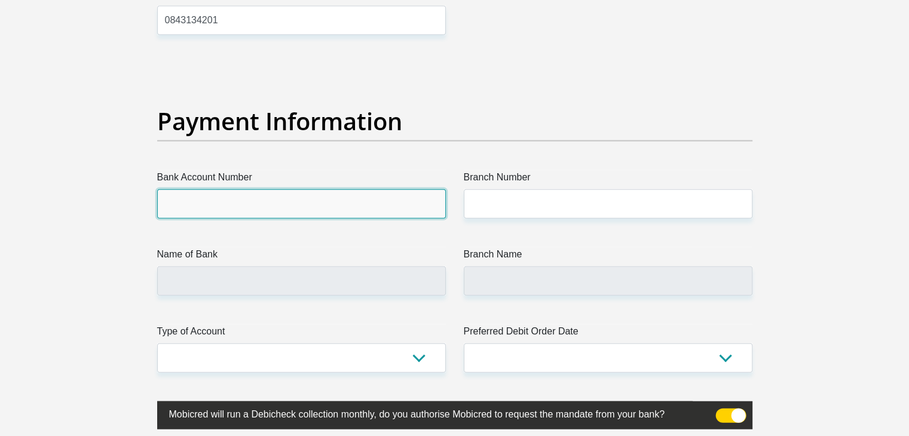
scroll to position [2732, 0]
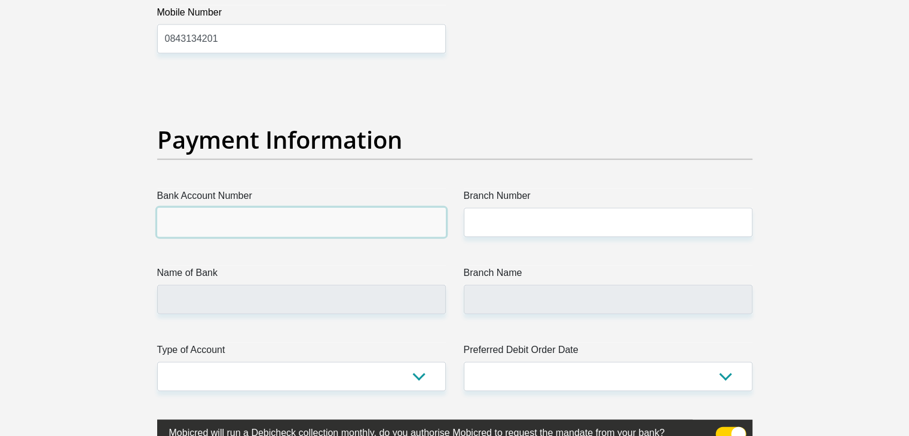
paste input "11253045275"
type input "11253045275"
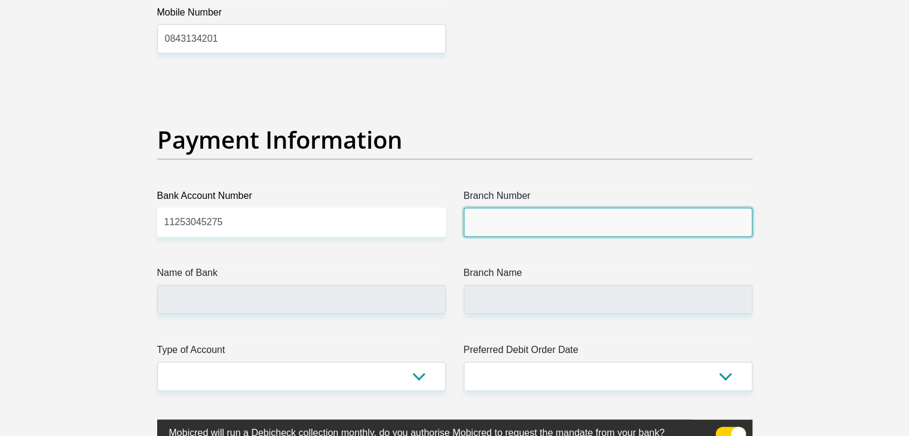
click at [495, 213] on input "Branch Number" at bounding box center [608, 222] width 289 height 29
paste input "679000"
type input "679000"
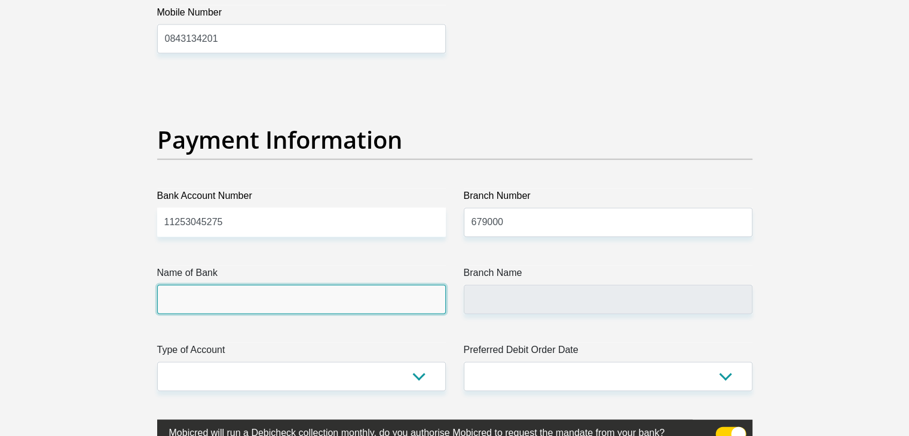
click at [334, 285] on input "Name of Bank" at bounding box center [301, 299] width 289 height 29
type input "DISCOVERY BANK LTD"
type input "DISCOVERY UNIVERSAL BRANCH"
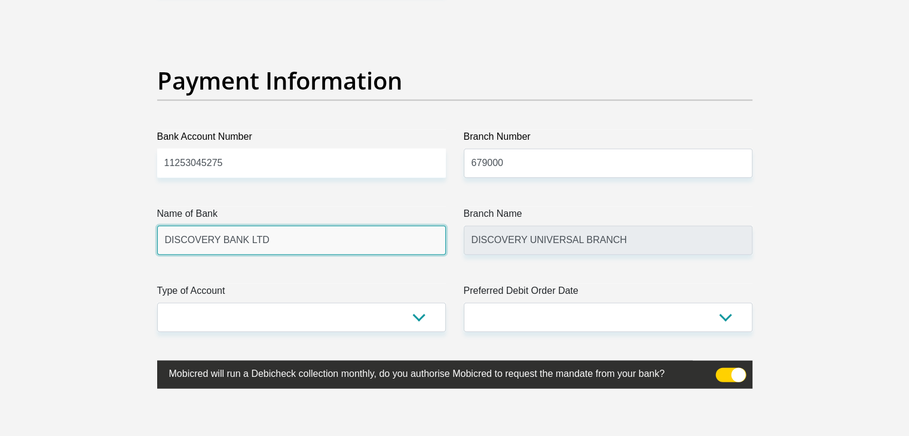
scroll to position [2792, 0]
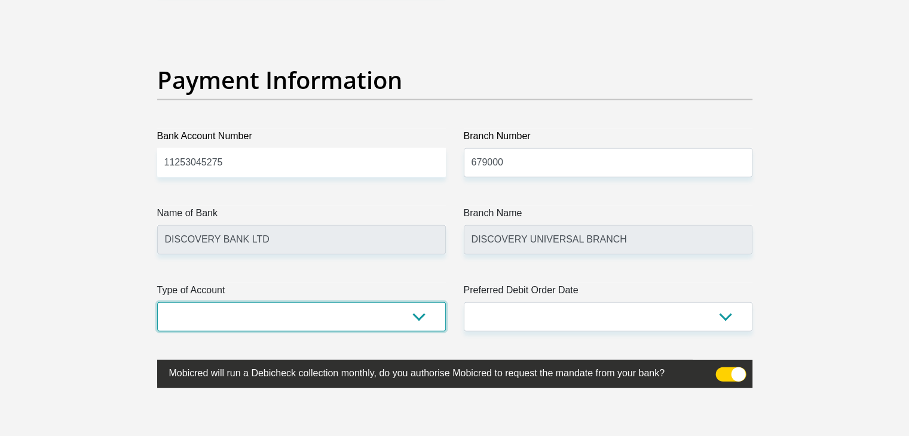
click at [326, 314] on select "Cheque Savings" at bounding box center [301, 317] width 289 height 29
select select "SAV"
click at [157, 303] on select "Cheque Savings" at bounding box center [301, 317] width 289 height 29
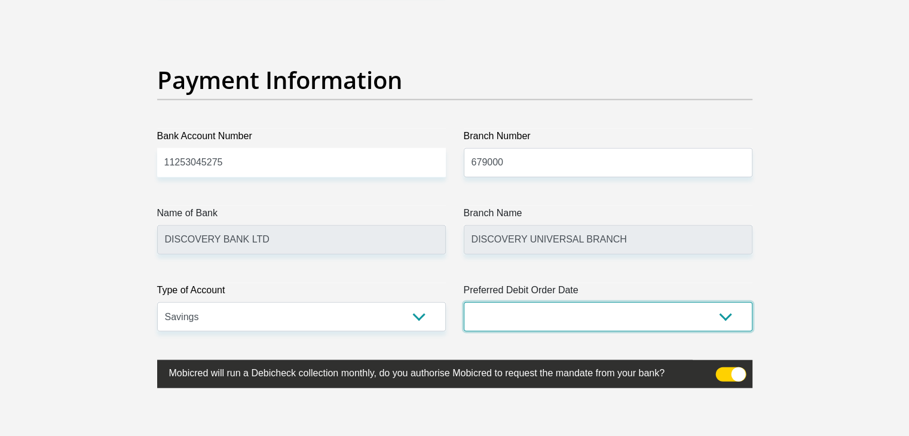
click at [514, 315] on select "1st 2nd 3rd 4th 5th 7th 18th 19th 20th 21st 22nd 23rd 24th 25th 26th 27th 28th …" at bounding box center [608, 317] width 289 height 29
select select "25"
click at [464, 303] on select "1st 2nd 3rd 4th 5th 7th 18th 19th 20th 21st 22nd 23rd 24th 25th 26th 27th 28th …" at bounding box center [608, 317] width 289 height 29
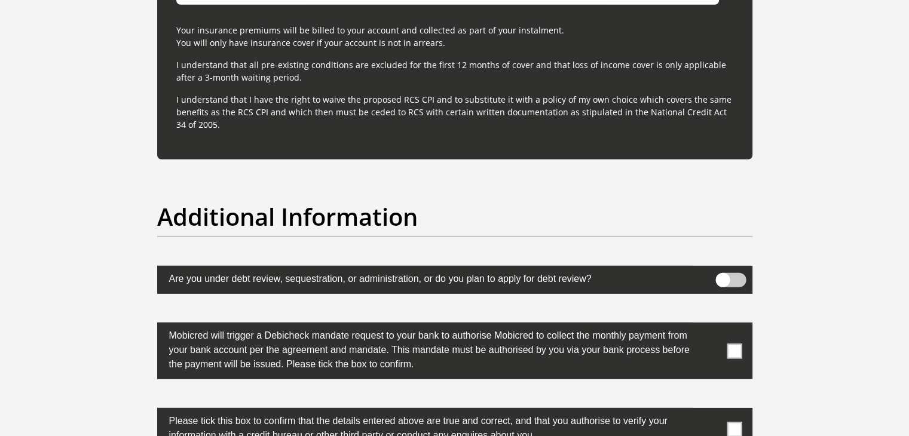
scroll to position [3809, 0]
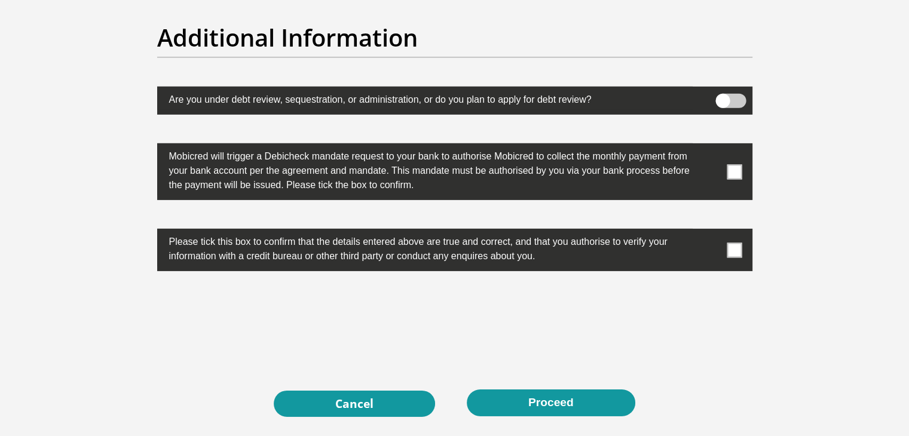
click at [729, 170] on span at bounding box center [734, 171] width 15 height 15
click at [711, 146] on input "checkbox" at bounding box center [711, 146] width 0 height 0
click at [730, 250] on span at bounding box center [734, 250] width 15 height 15
click at [711, 232] on input "checkbox" at bounding box center [711, 232] width 0 height 0
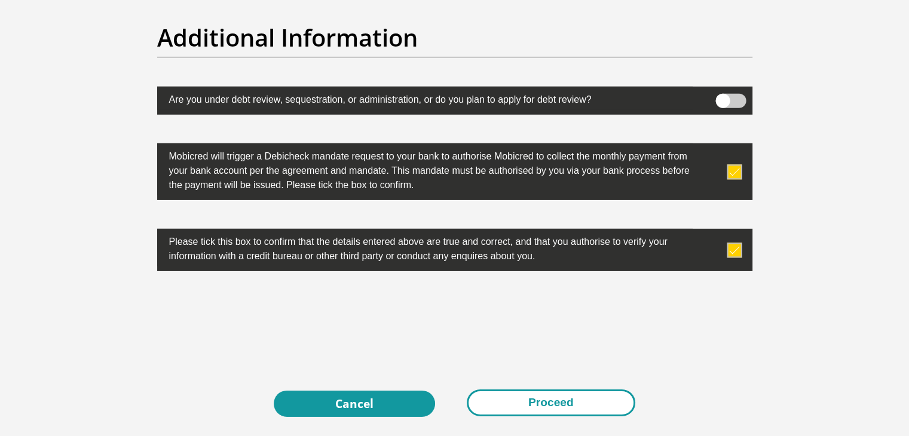
click at [552, 402] on button "Proceed" at bounding box center [551, 403] width 169 height 27
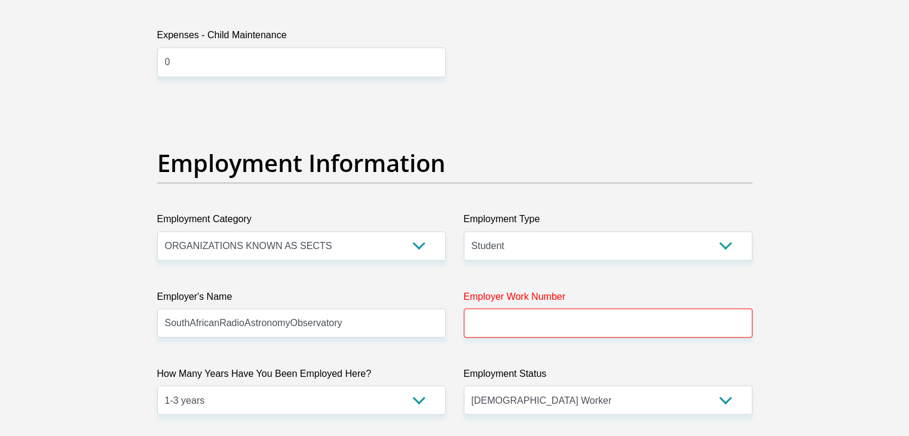
scroll to position [2015, 0]
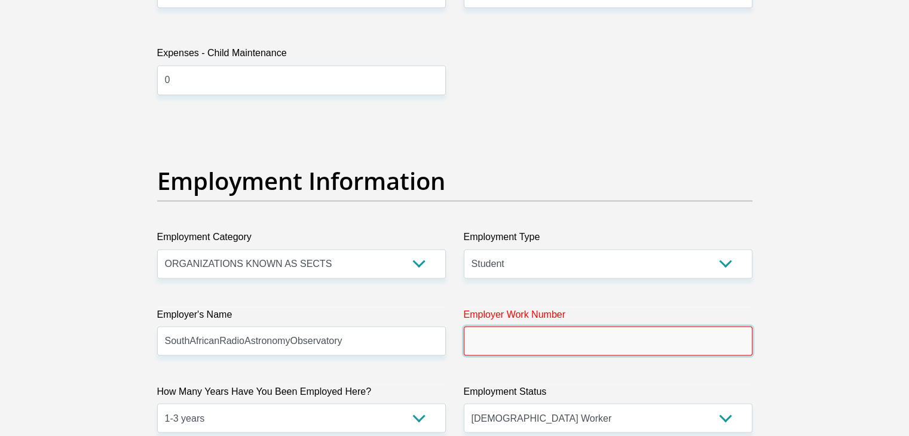
click at [496, 334] on input "Employer Work Number" at bounding box center [608, 340] width 289 height 29
